Goal: Transaction & Acquisition: Obtain resource

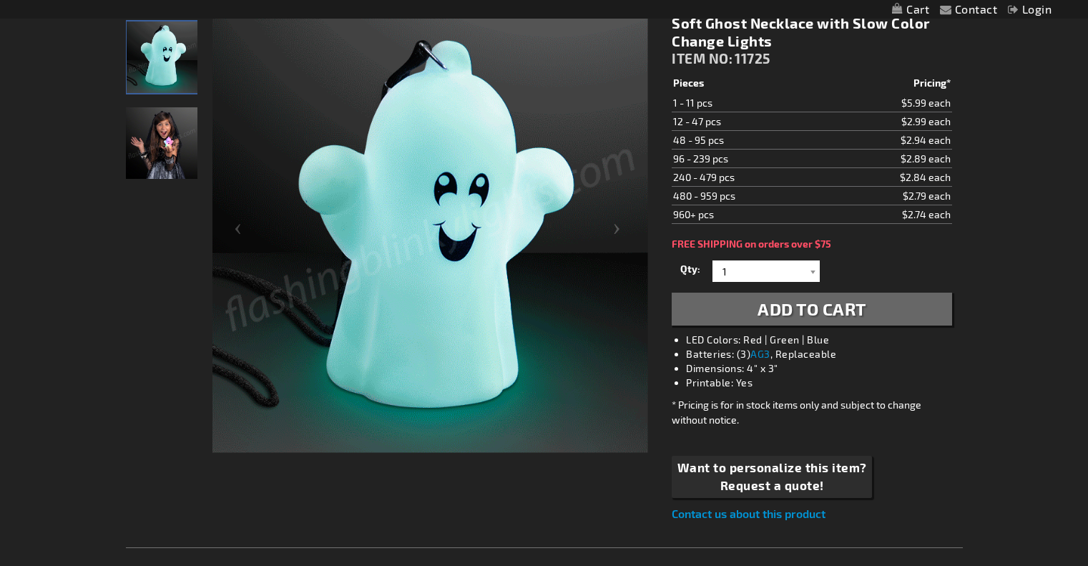
scroll to position [210, 0]
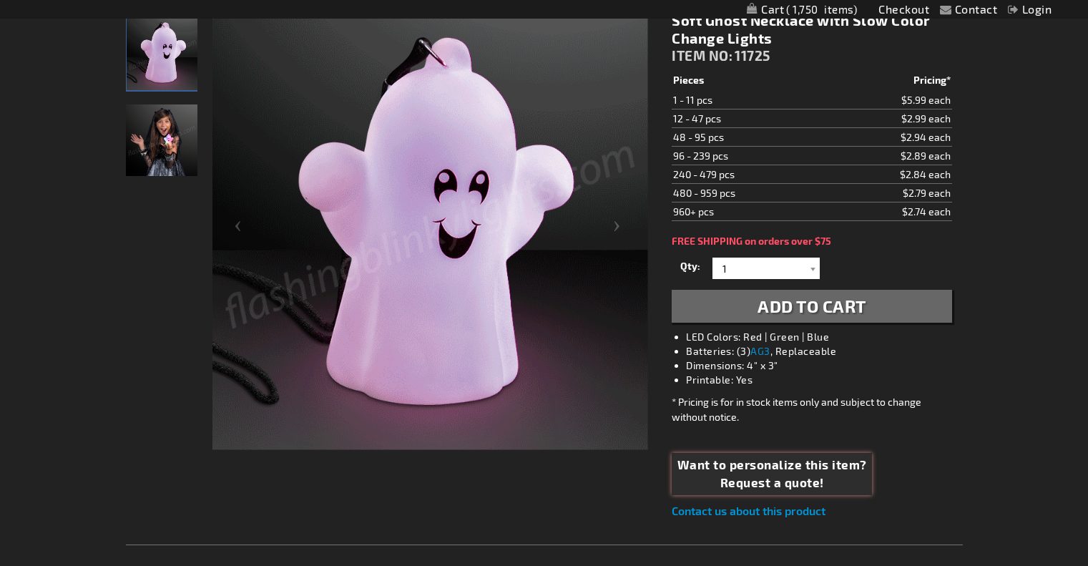
click at [756, 474] on span "Want to personalize this item?" at bounding box center [772, 465] width 190 height 19
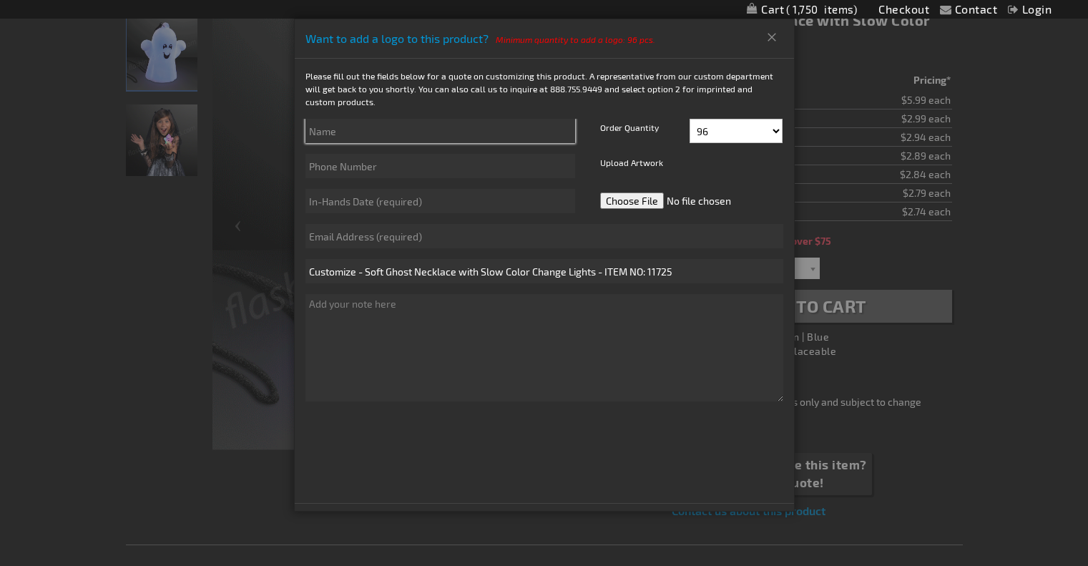
click at [376, 121] on input "text" at bounding box center [440, 131] width 270 height 24
type input "[PERSON_NAME]"
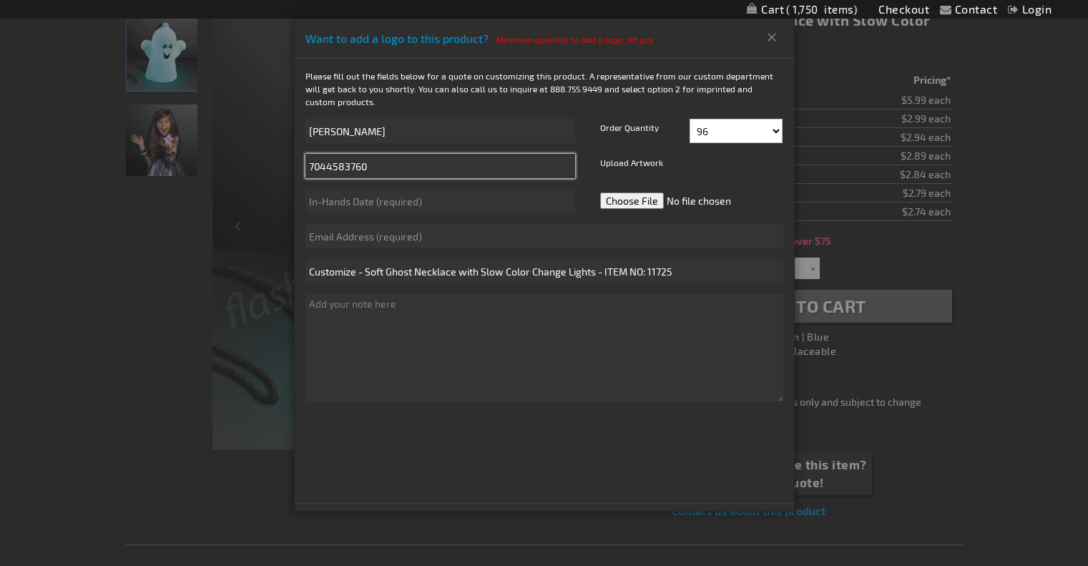
type input "7044583760"
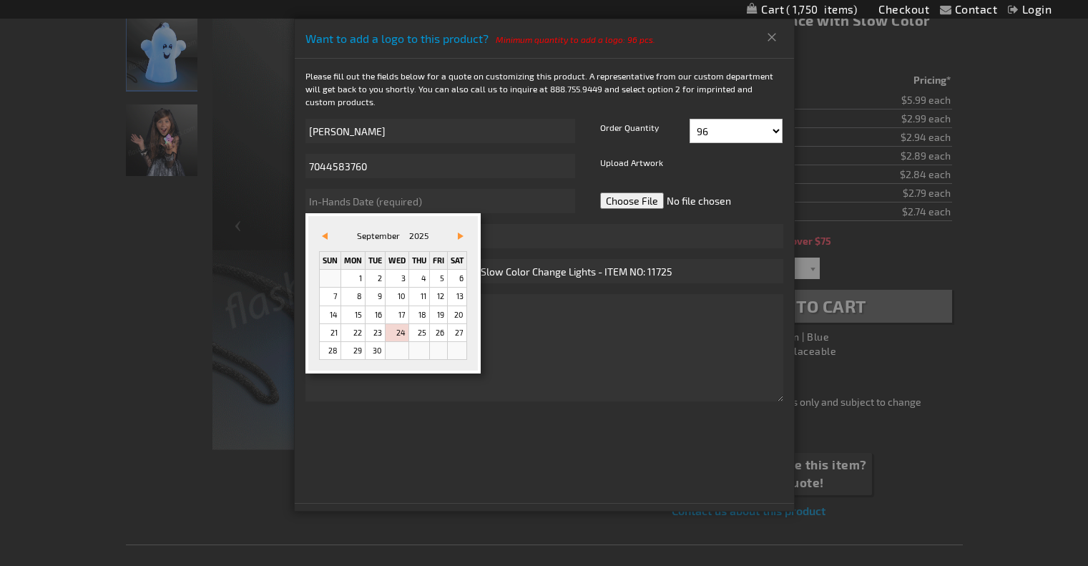
click at [461, 236] on span "Vor&#x3e;" at bounding box center [461, 236] width 6 height 7
click at [424, 317] on link "16" at bounding box center [419, 314] width 20 height 17
type input "[DATE]"
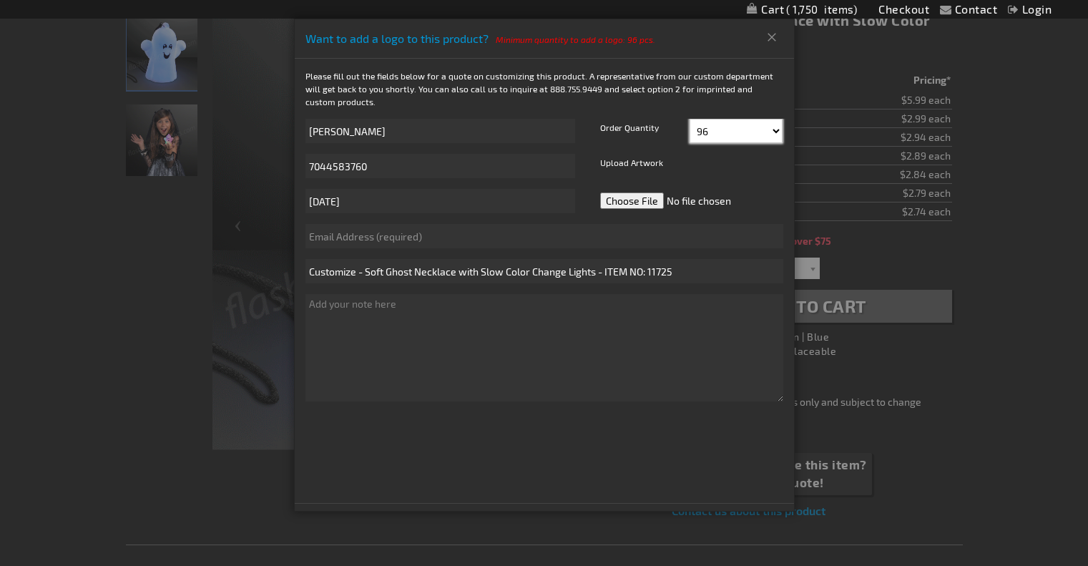
click at [749, 132] on select "96 108 120 132 144 156 168 180 192 204 216 228 240" at bounding box center [736, 131] width 93 height 24
select select "1752"
click at [690, 119] on select "96 108 120 132 144 156 168 180 192 204 216 228 240" at bounding box center [736, 131] width 93 height 24
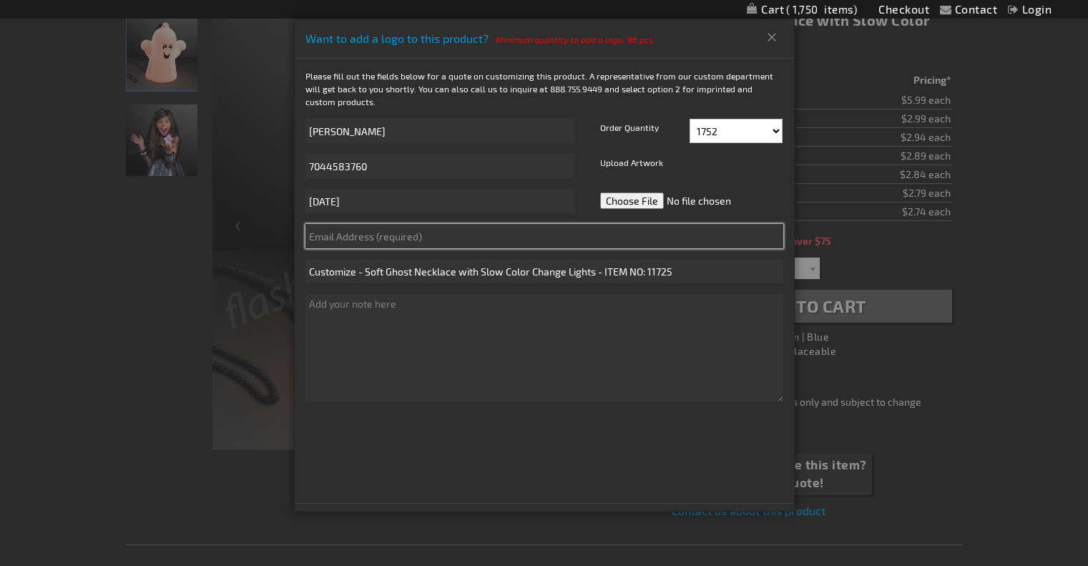
click at [527, 245] on input "text" at bounding box center [544, 236] width 478 height 24
type input "[EMAIL_ADDRESS][DOMAIN_NAME]"
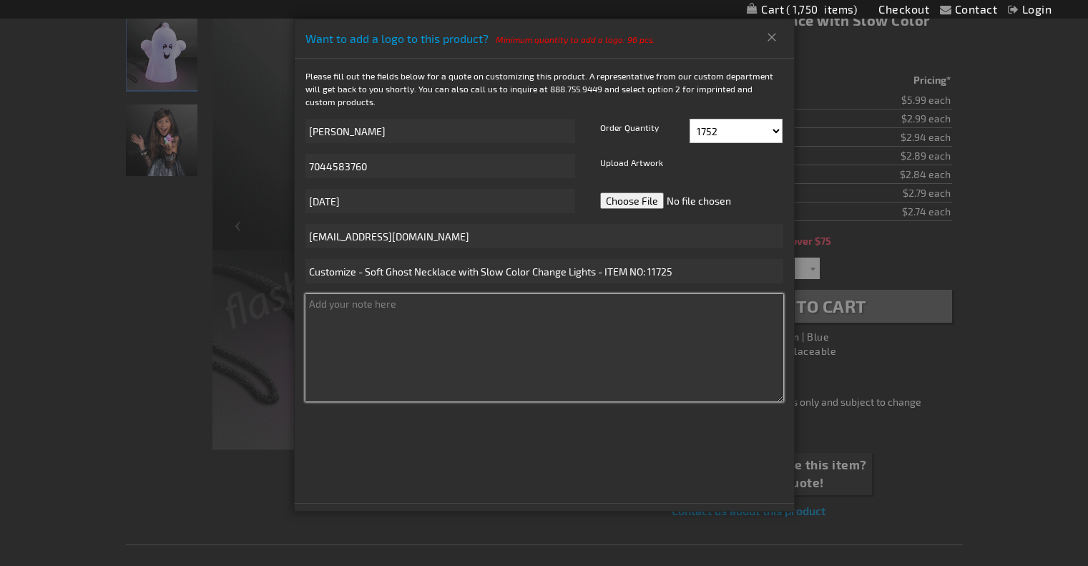
click at [479, 340] on textarea at bounding box center [544, 347] width 478 height 107
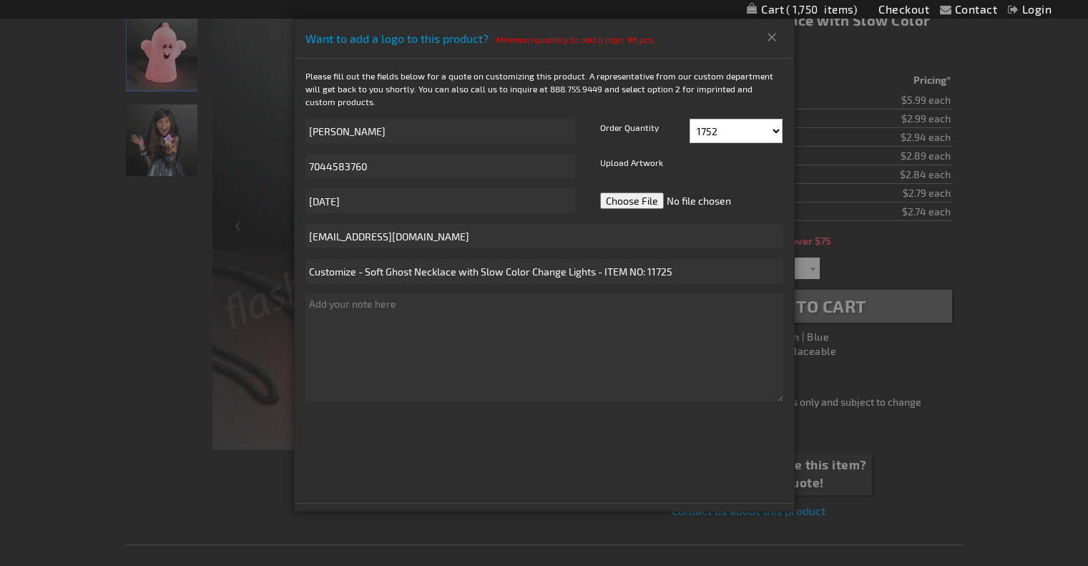
click at [166, 323] on div at bounding box center [544, 283] width 1088 height 566
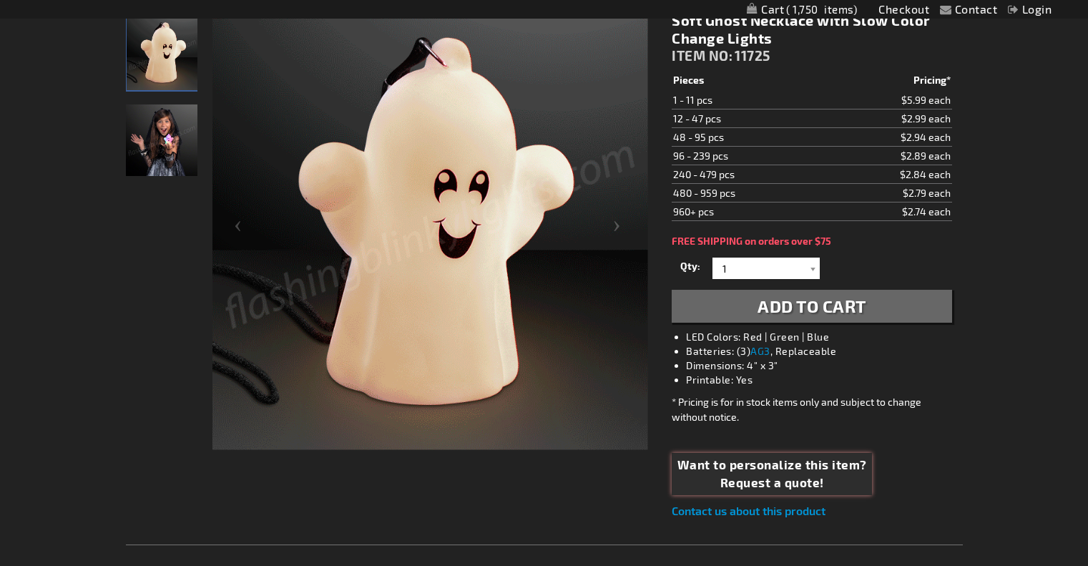
click at [184, 131] on img "Female displaying Slow Color Changing Soft LED Ghost Necklace" at bounding box center [162, 140] width 72 height 72
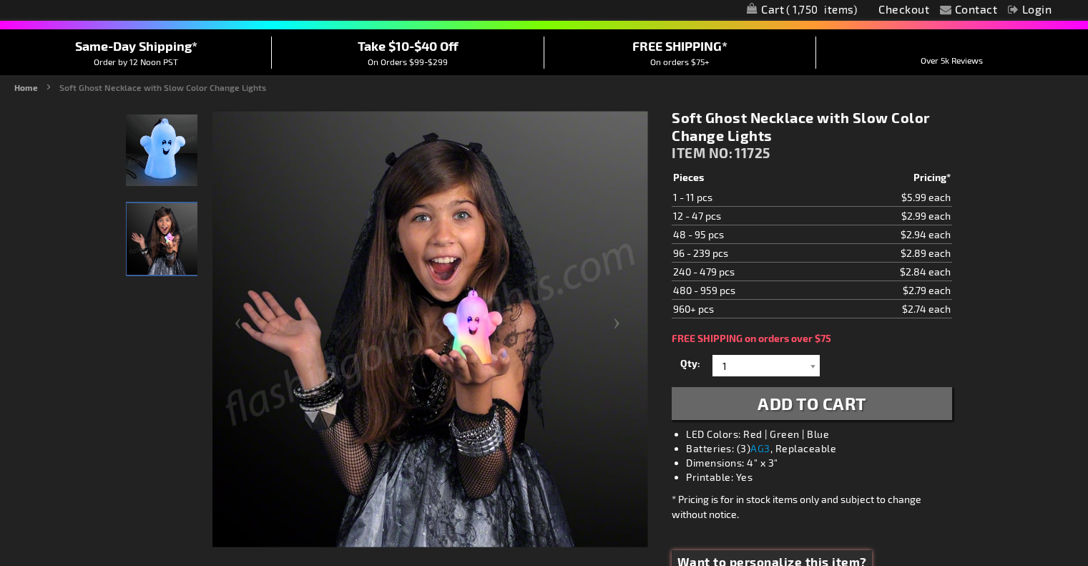
scroll to position [131, 0]
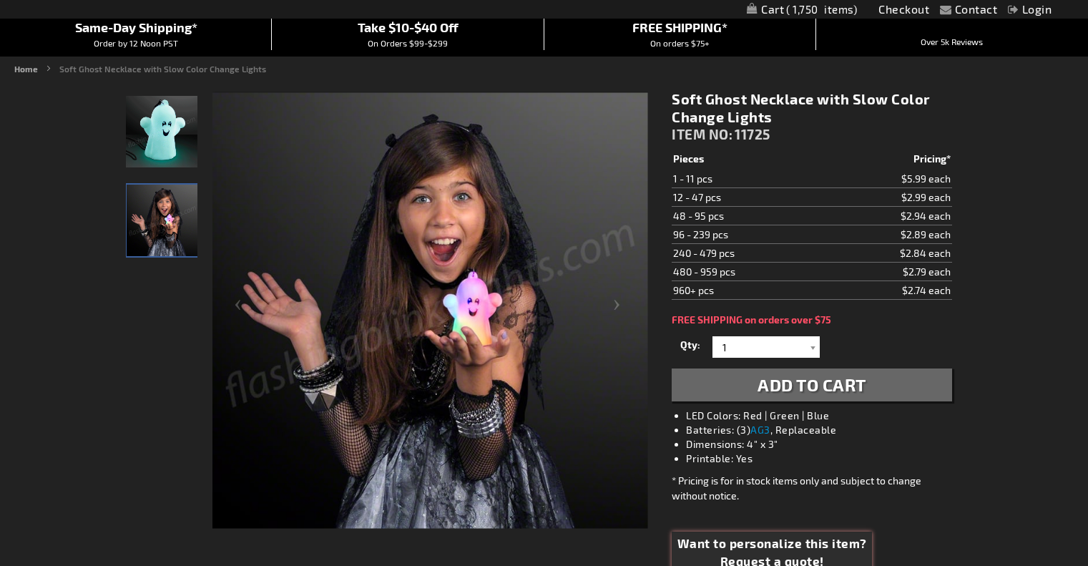
click at [162, 119] on img "Slow Color Changing Soft LED Ghost Necklace" at bounding box center [162, 132] width 72 height 72
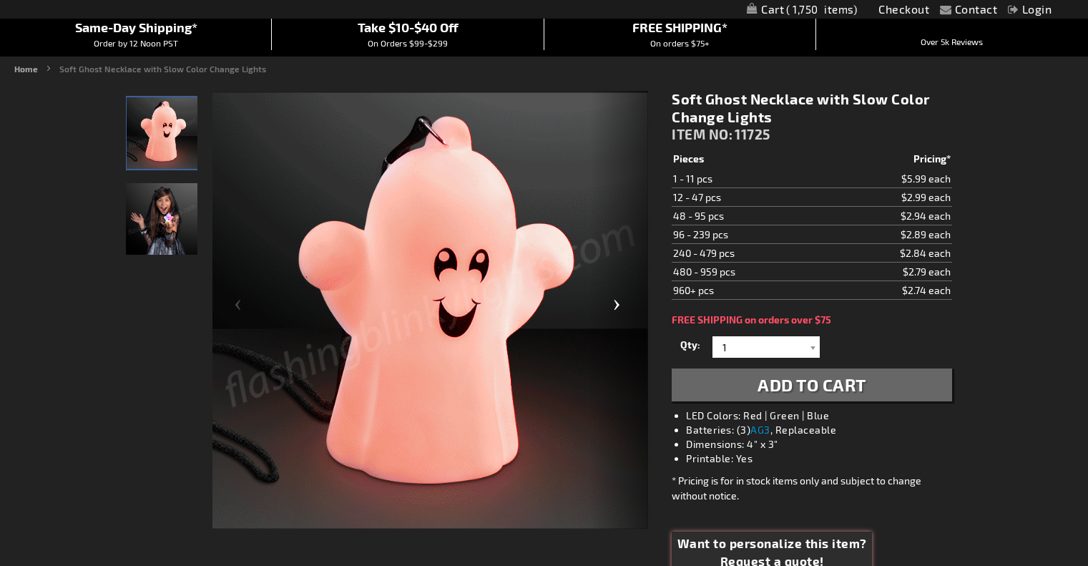
click at [615, 311] on div "Next" at bounding box center [619, 310] width 57 height 439
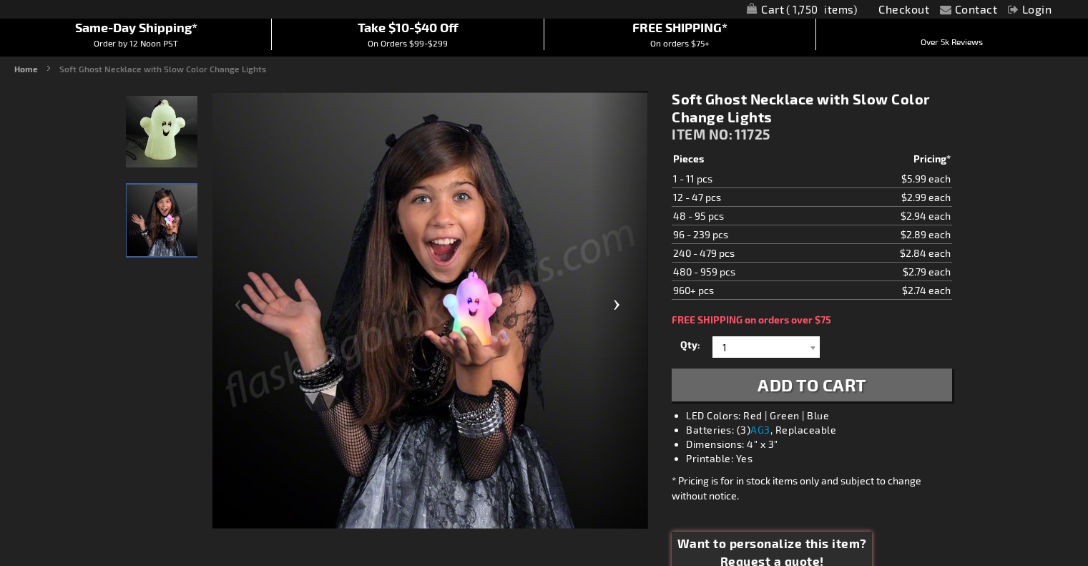
click at [615, 311] on div "Next" at bounding box center [619, 310] width 57 height 439
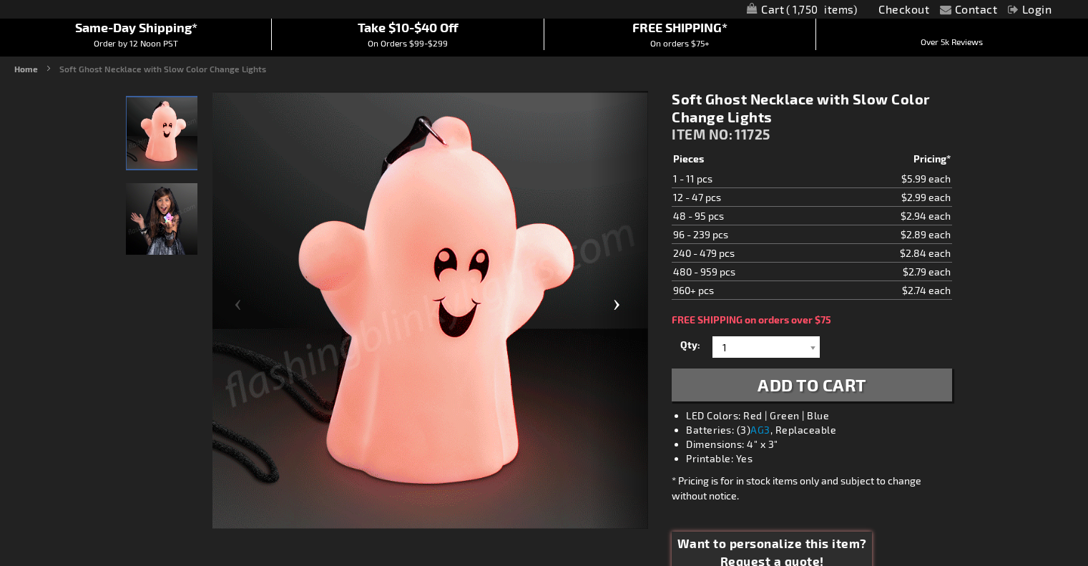
click at [615, 311] on div "Next" at bounding box center [619, 310] width 57 height 439
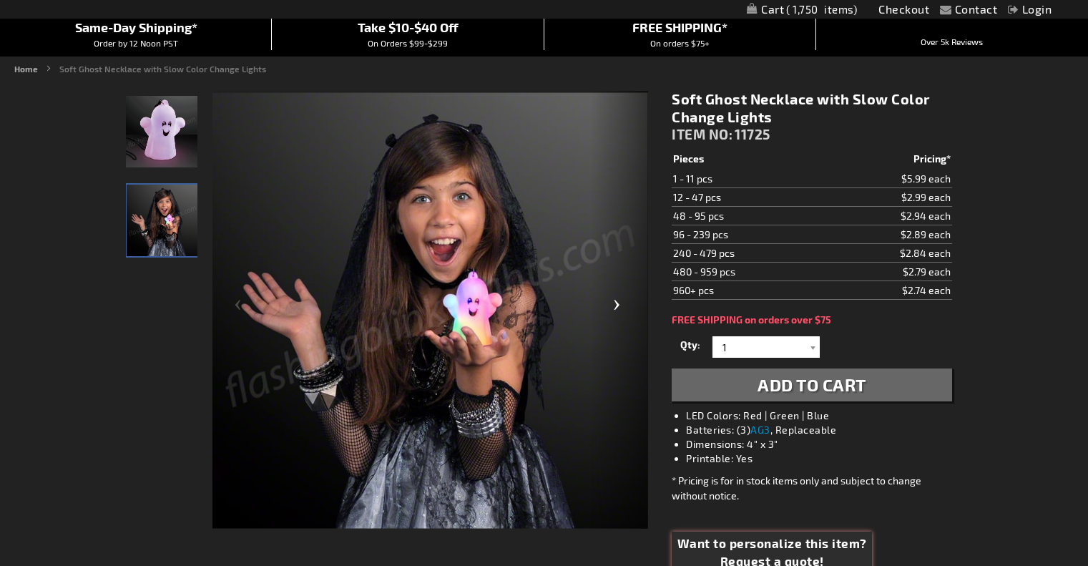
click at [615, 311] on div "Next" at bounding box center [619, 310] width 57 height 439
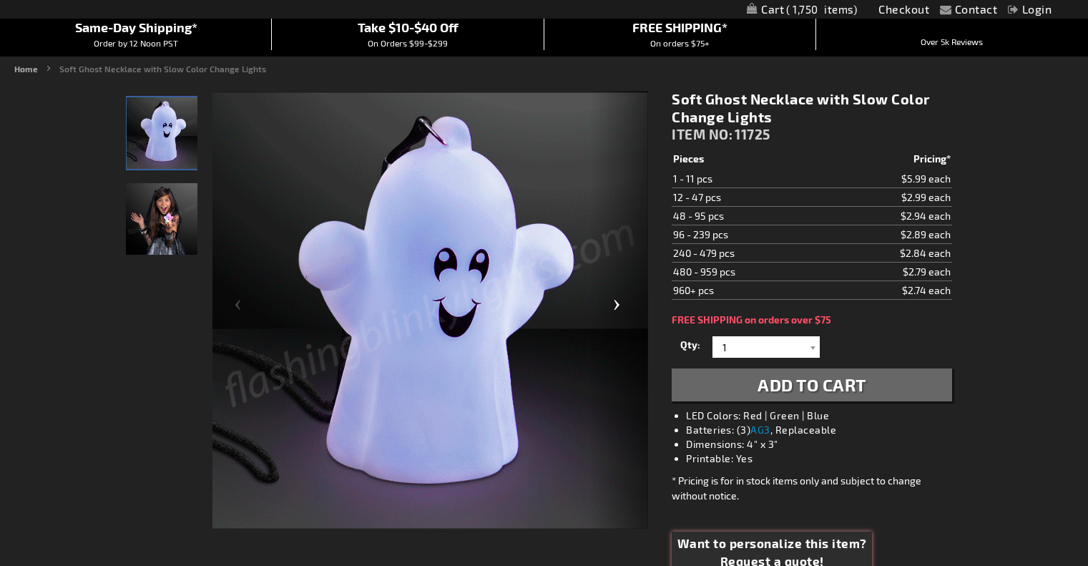
click at [615, 311] on div "Next" at bounding box center [619, 310] width 57 height 439
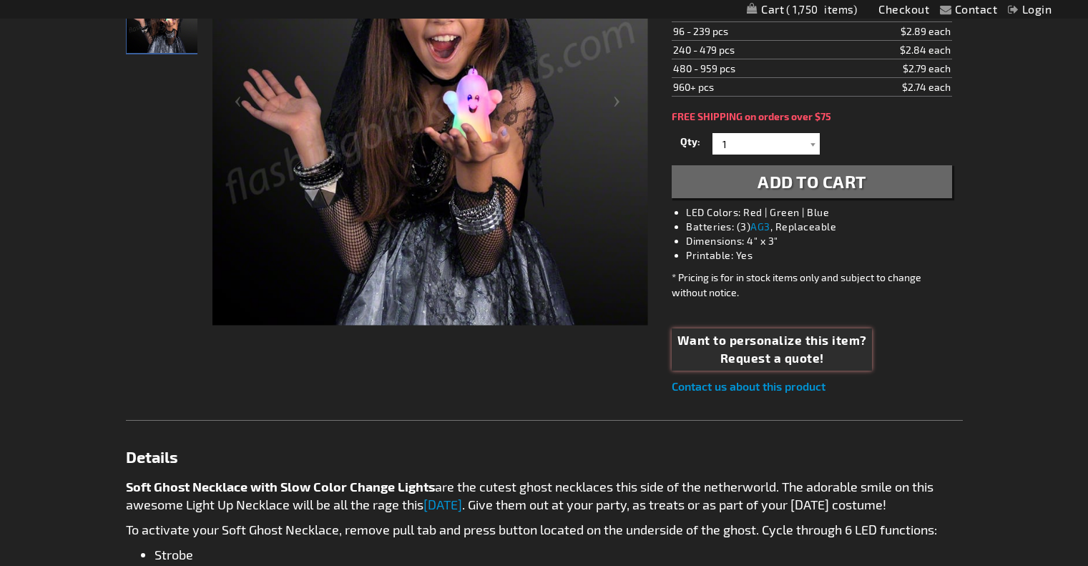
scroll to position [335, 0]
click at [749, 343] on span "Want to personalize this item?" at bounding box center [772, 340] width 190 height 19
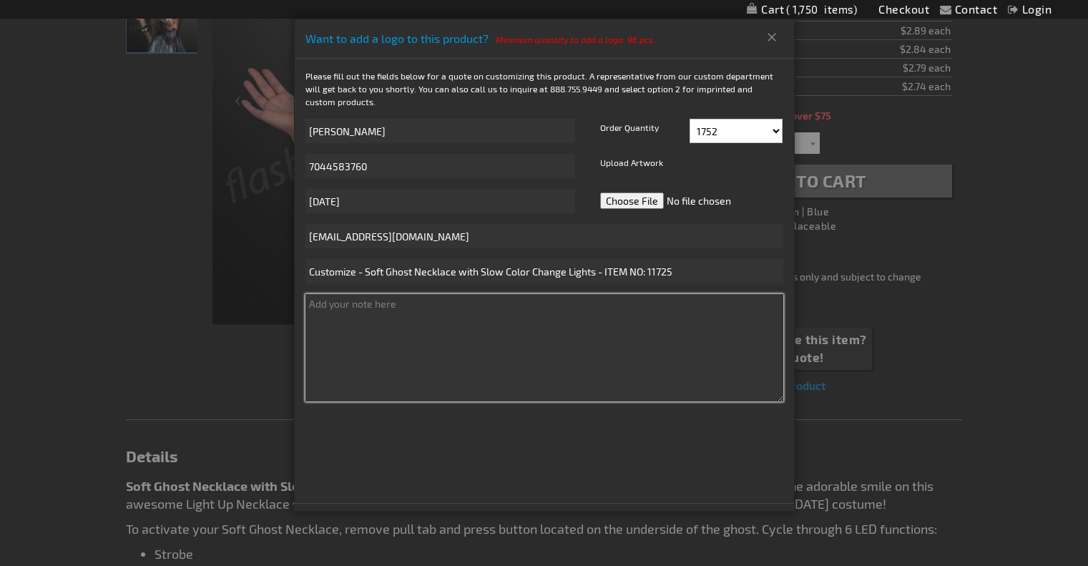
click at [409, 378] on textarea at bounding box center [544, 347] width 478 height 107
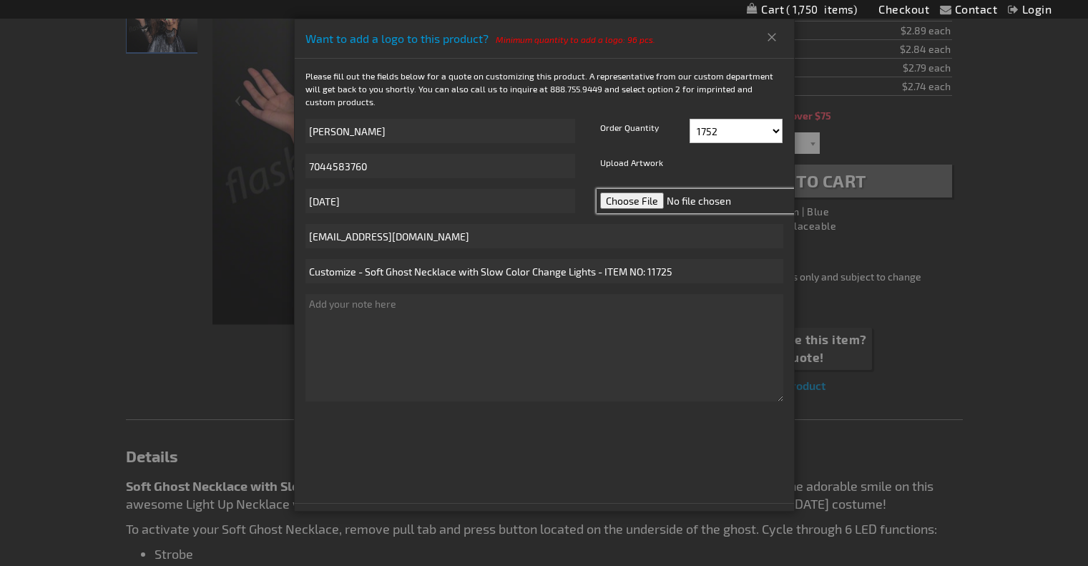
click at [650, 196] on input "file" at bounding box center [698, 201] width 202 height 24
type input "C:\fakepath\Boojangles__2025_Logo_purple.png"
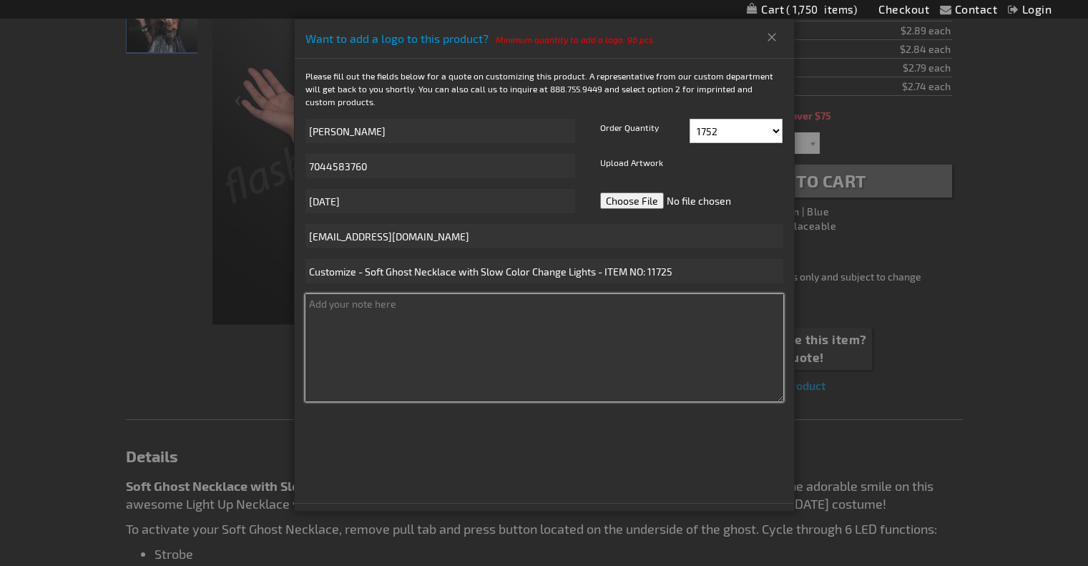
click at [420, 332] on textarea at bounding box center [544, 347] width 478 height 107
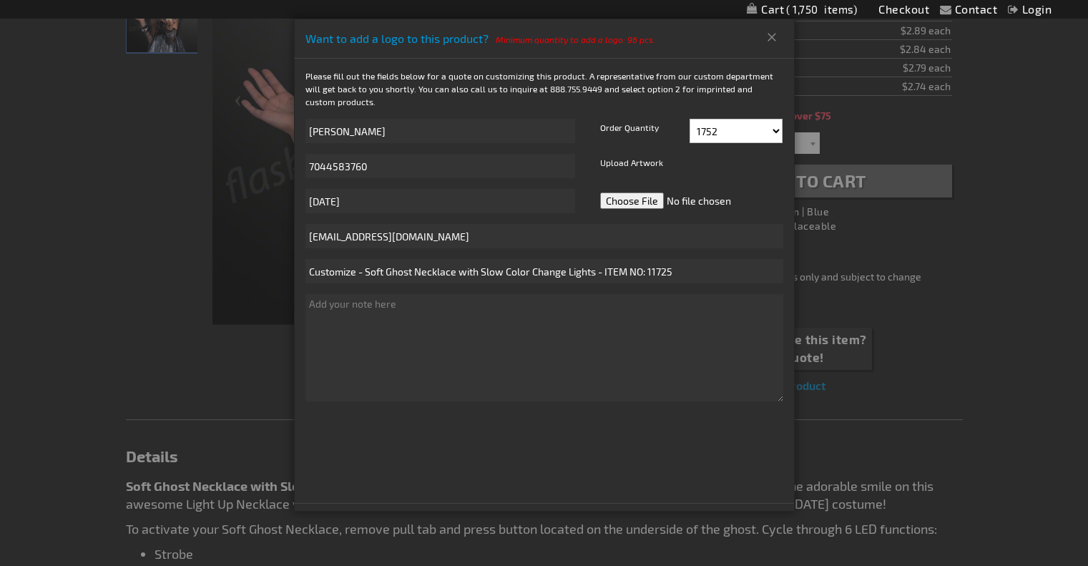
scroll to position [38, 0]
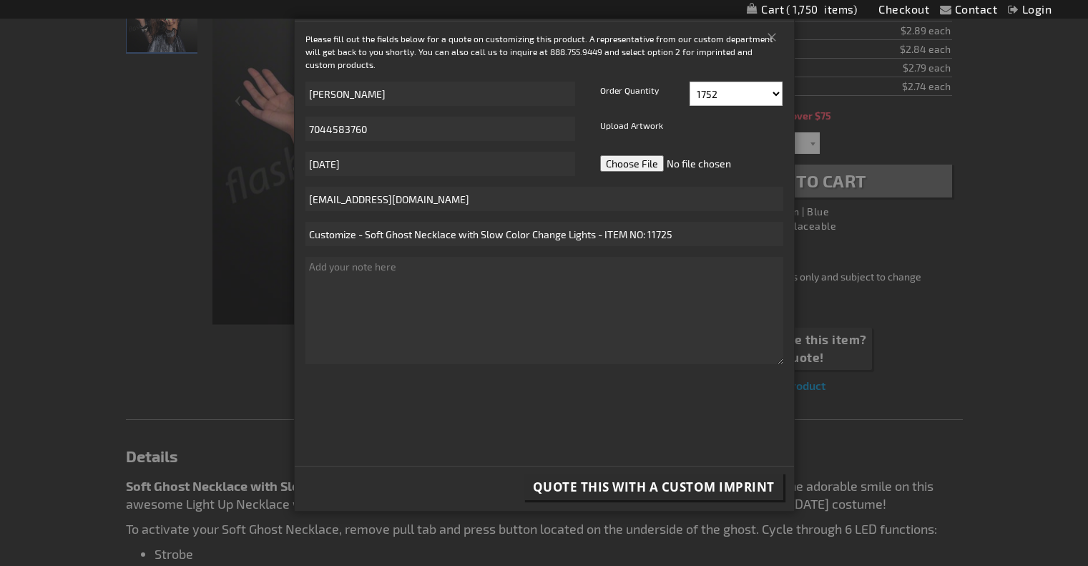
click at [650, 487] on span "Quote this with a Custom Imprint" at bounding box center [654, 487] width 242 height 16
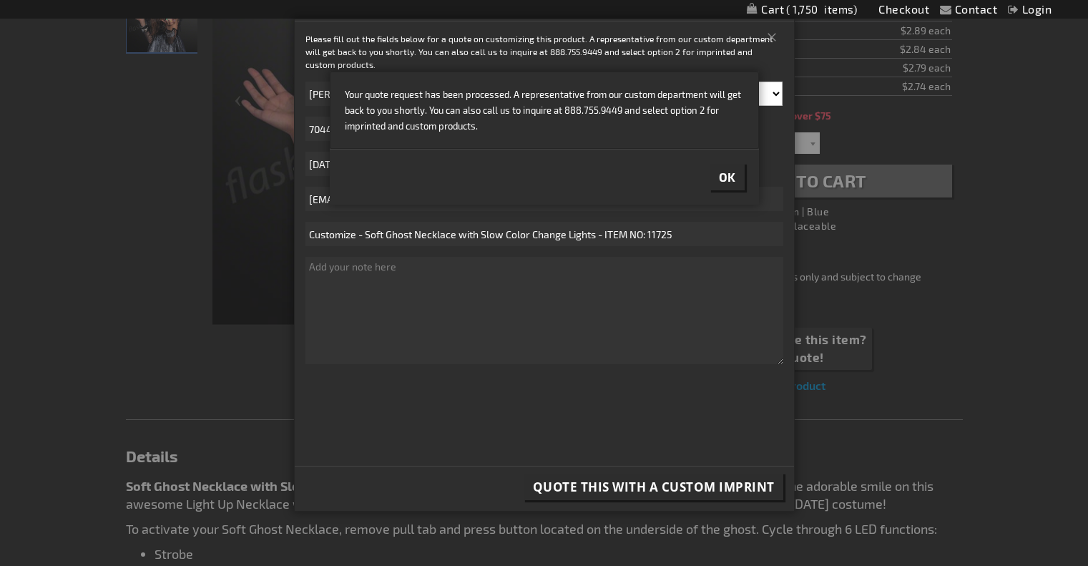
click at [738, 178] on button "Ok" at bounding box center [727, 177] width 34 height 26
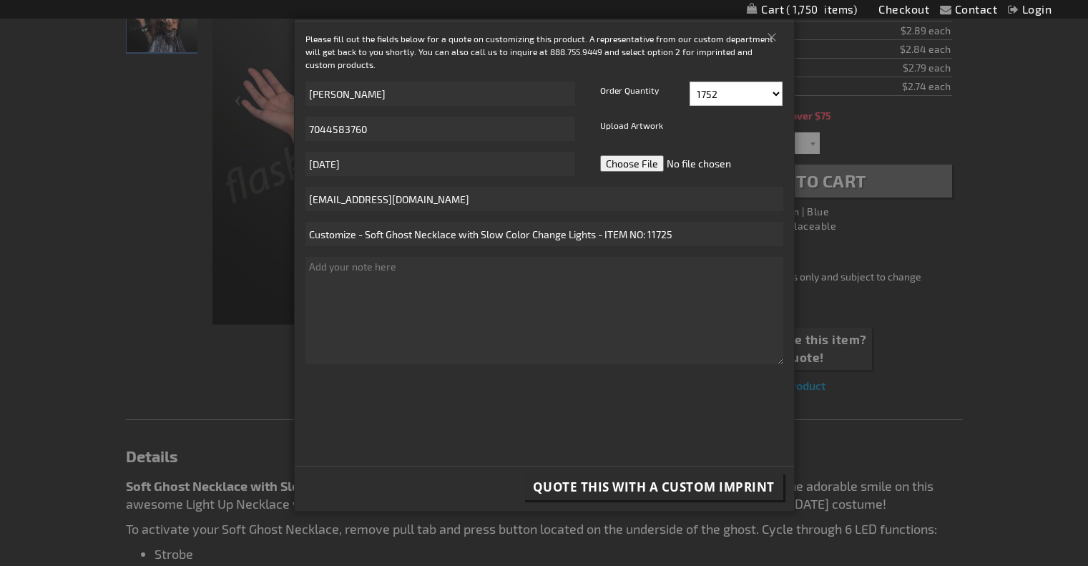
scroll to position [0, 0]
